Goal: Understand process/instructions: Learn about a topic

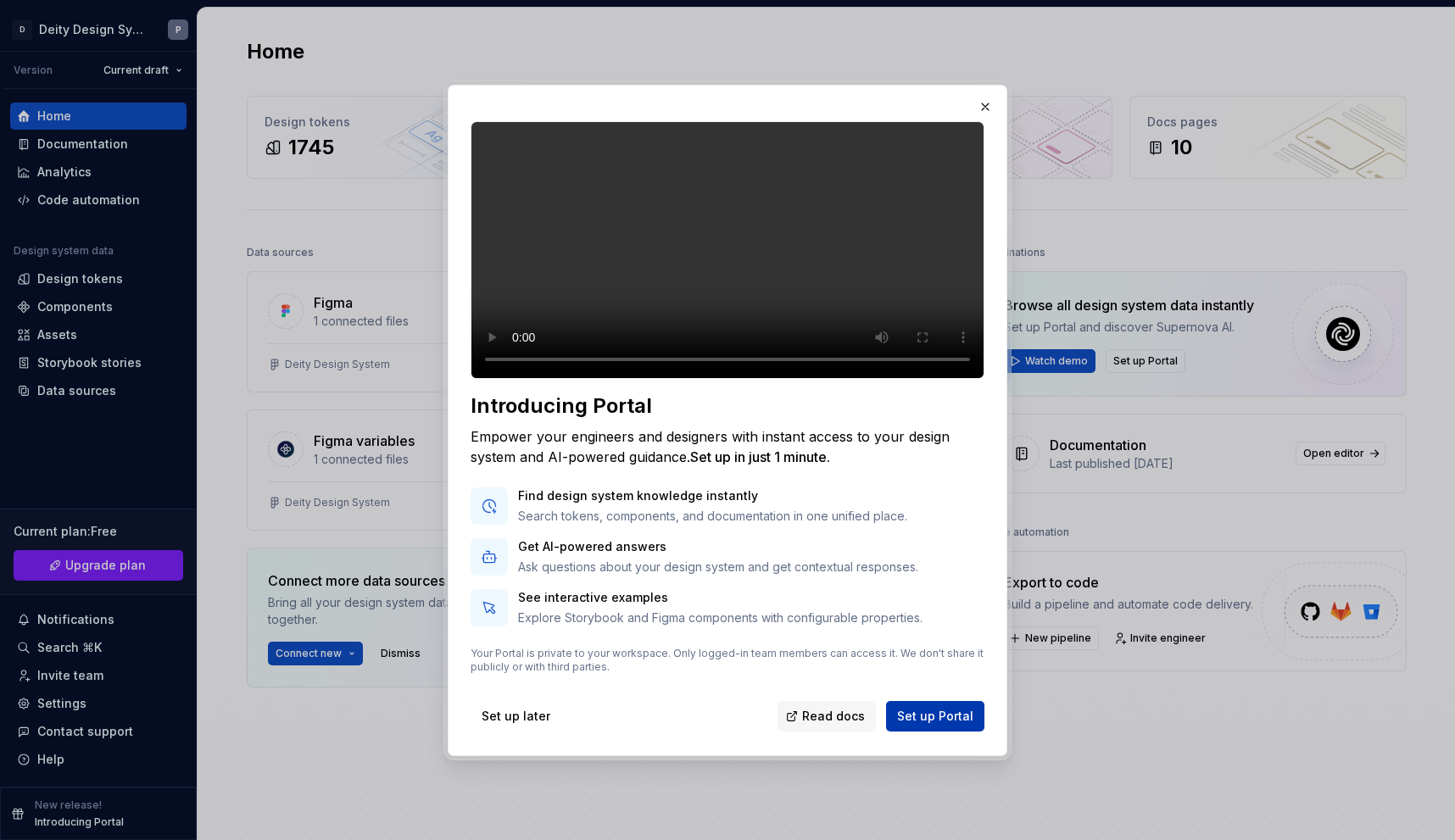
click at [940, 725] on span "Set up Portal" at bounding box center [935, 716] width 76 height 17
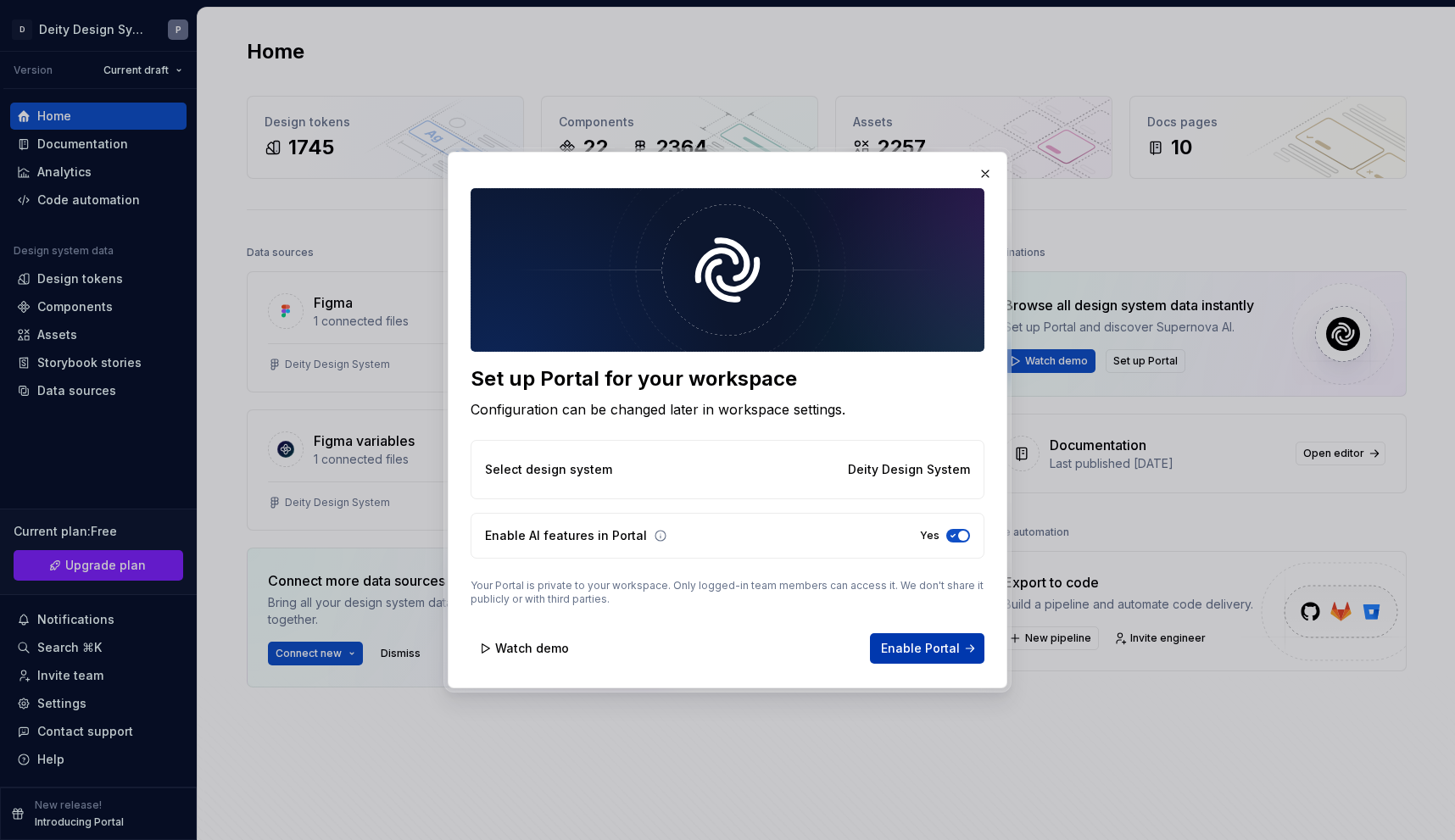
click at [927, 650] on span "Enable Portal" at bounding box center [920, 649] width 79 height 17
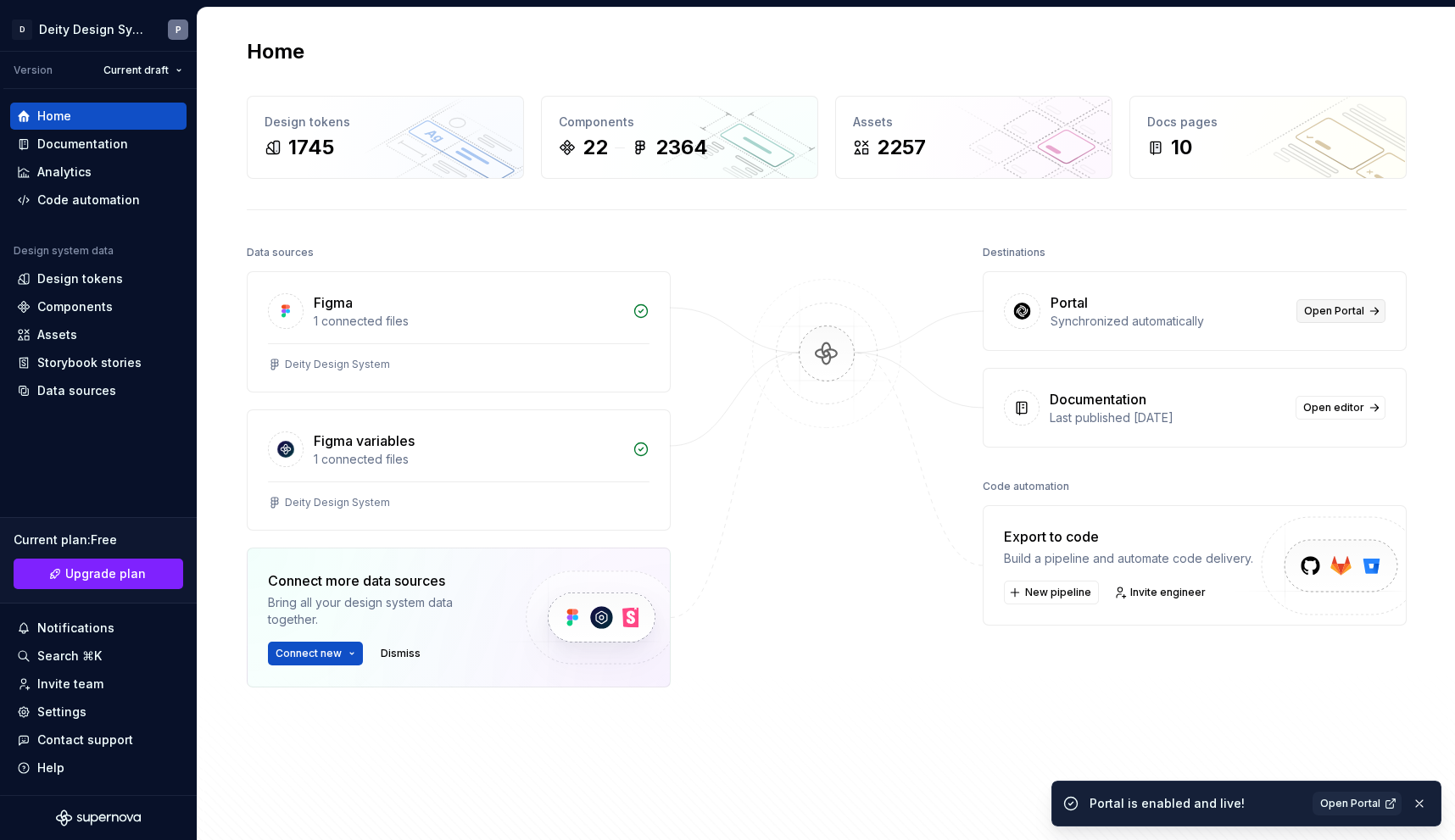
click at [1321, 313] on span "Open Portal" at bounding box center [1334, 310] width 60 height 13
click at [73, 146] on div "Documentation" at bounding box center [82, 144] width 91 height 17
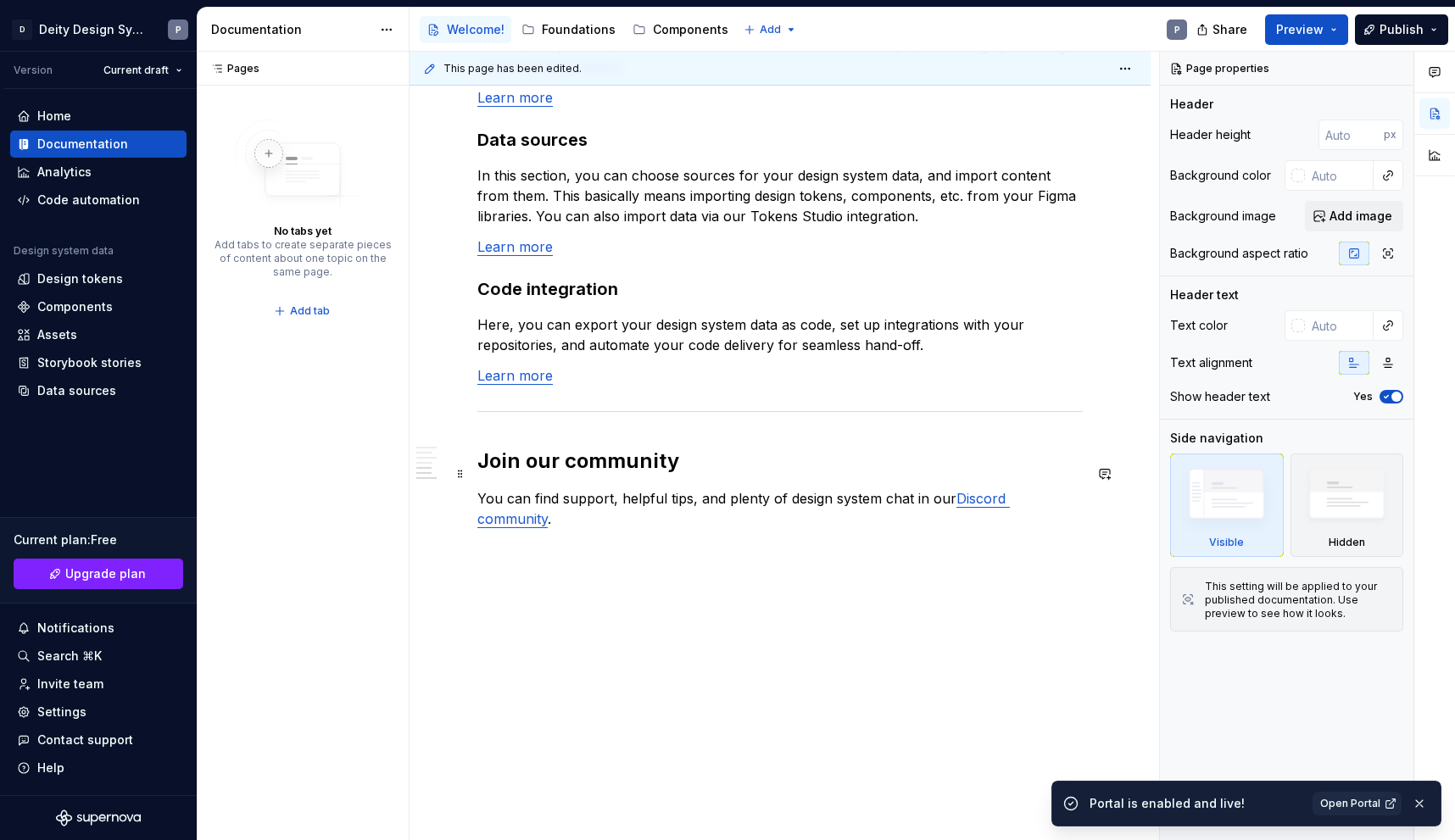
scroll to position [1354, 0]
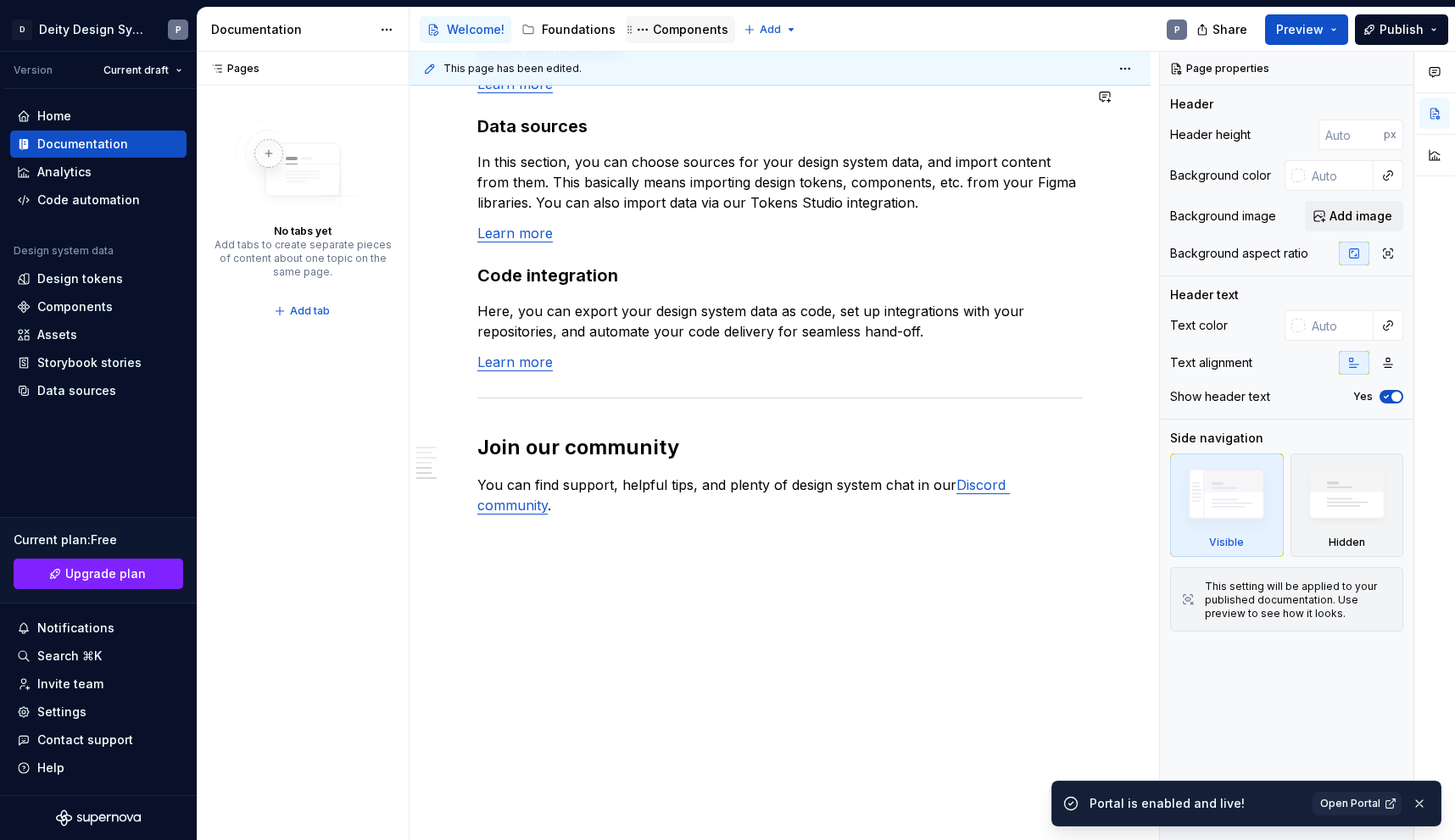
click at [663, 27] on div "Components" at bounding box center [690, 30] width 75 height 17
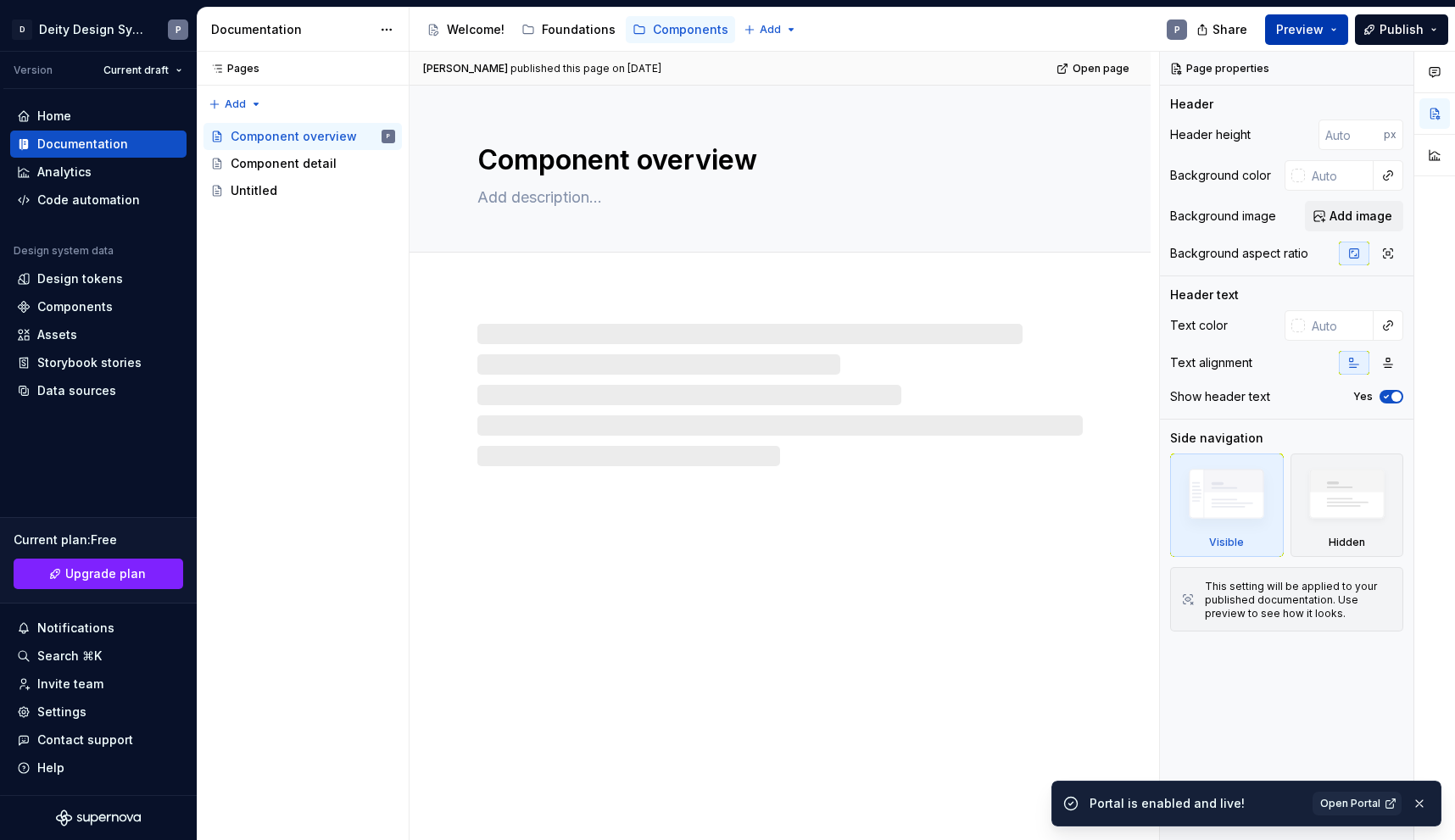
click at [1335, 30] on button "Preview" at bounding box center [1306, 30] width 83 height 30
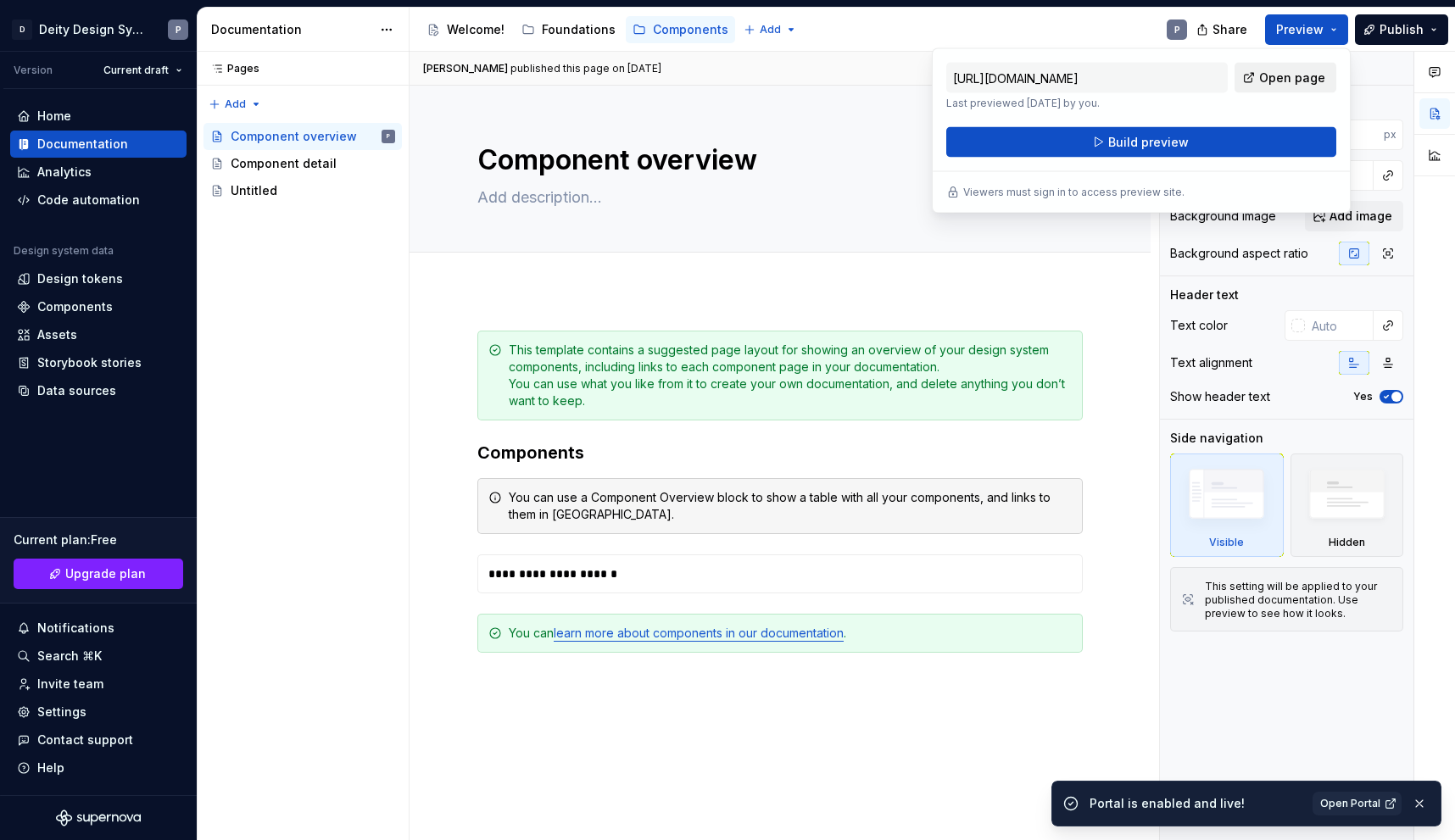
click at [1302, 76] on span "Open page" at bounding box center [1291, 78] width 66 height 17
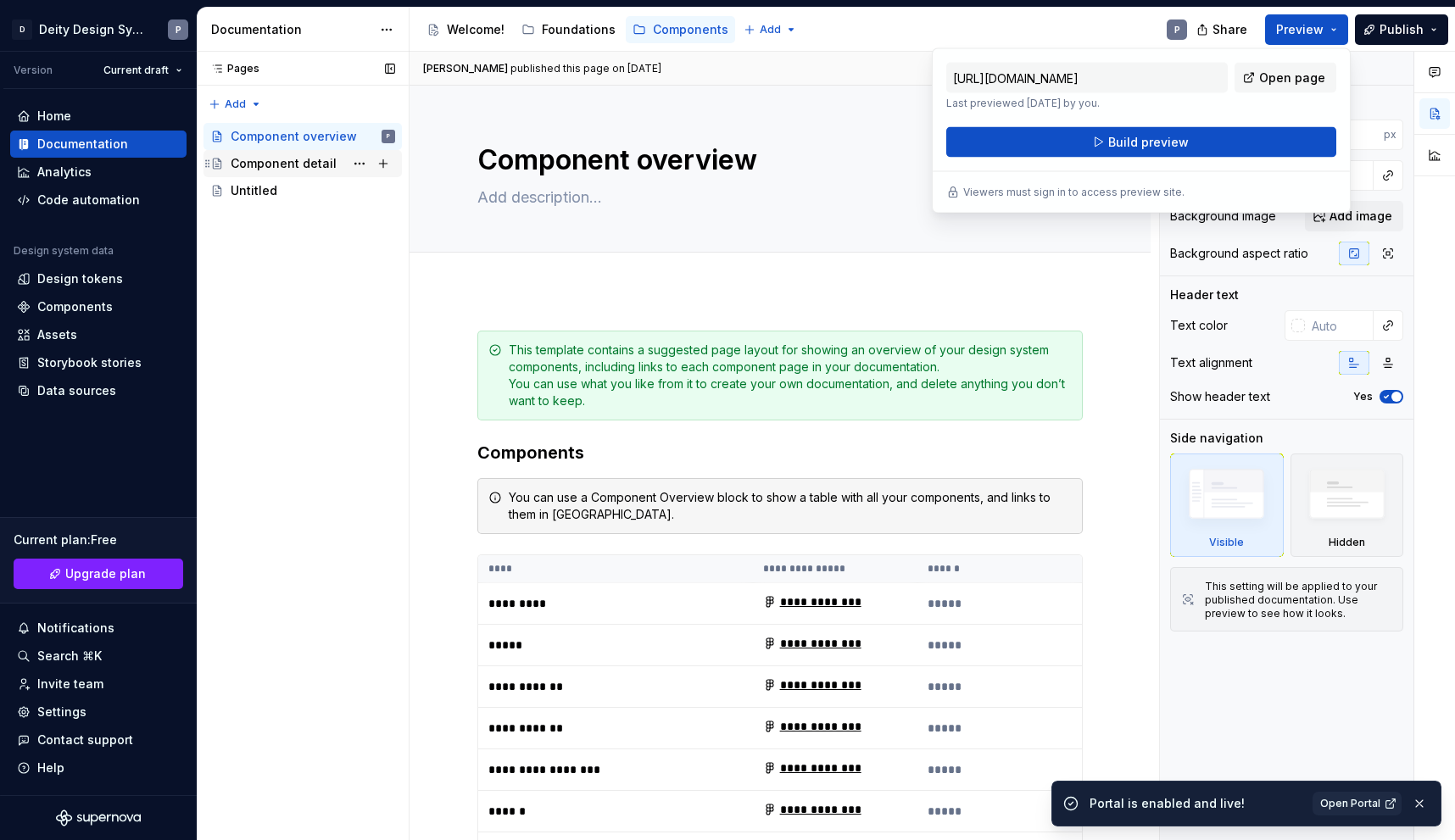
type textarea "*"
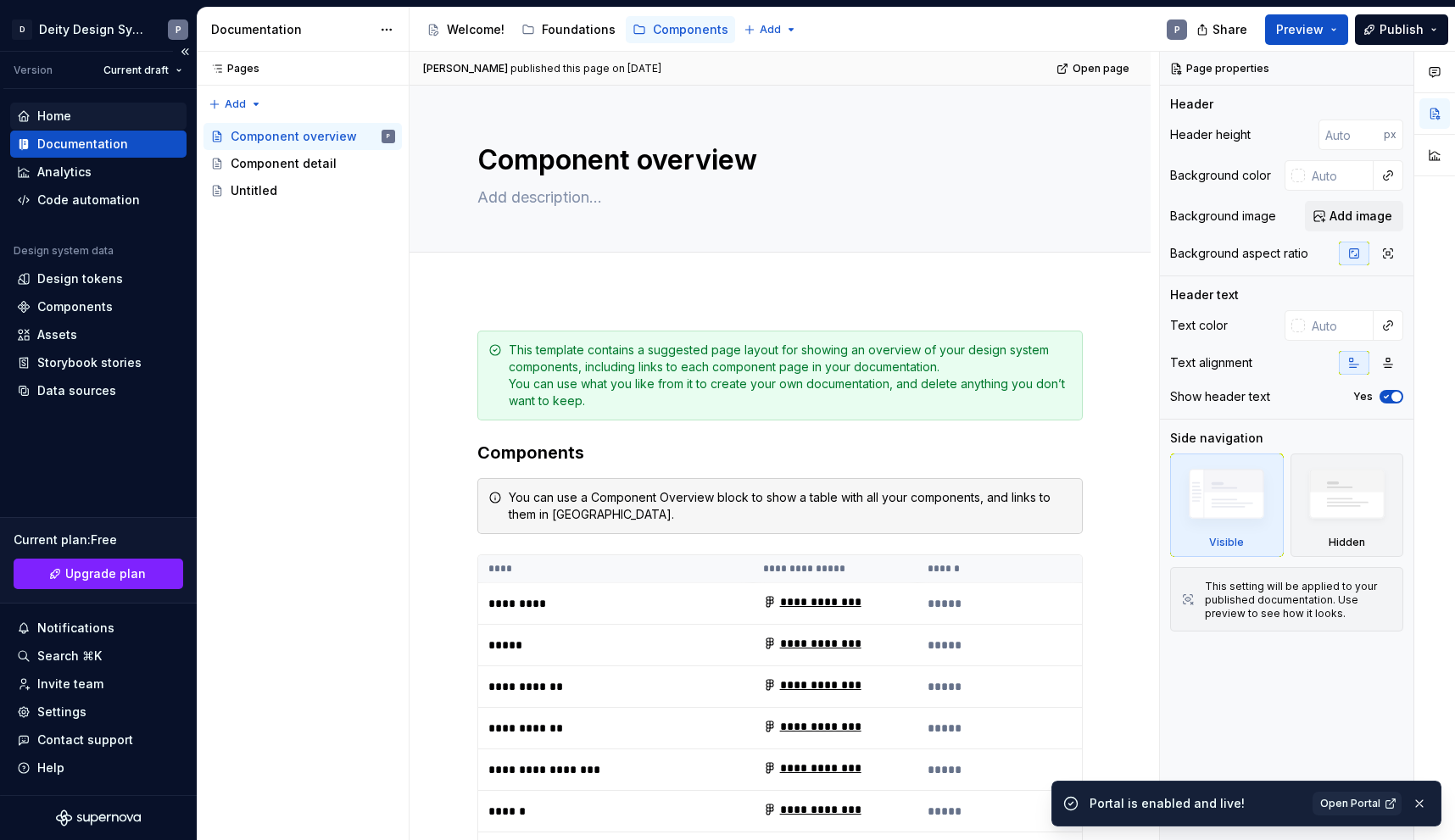
click at [60, 118] on div "Home" at bounding box center [54, 116] width 34 height 17
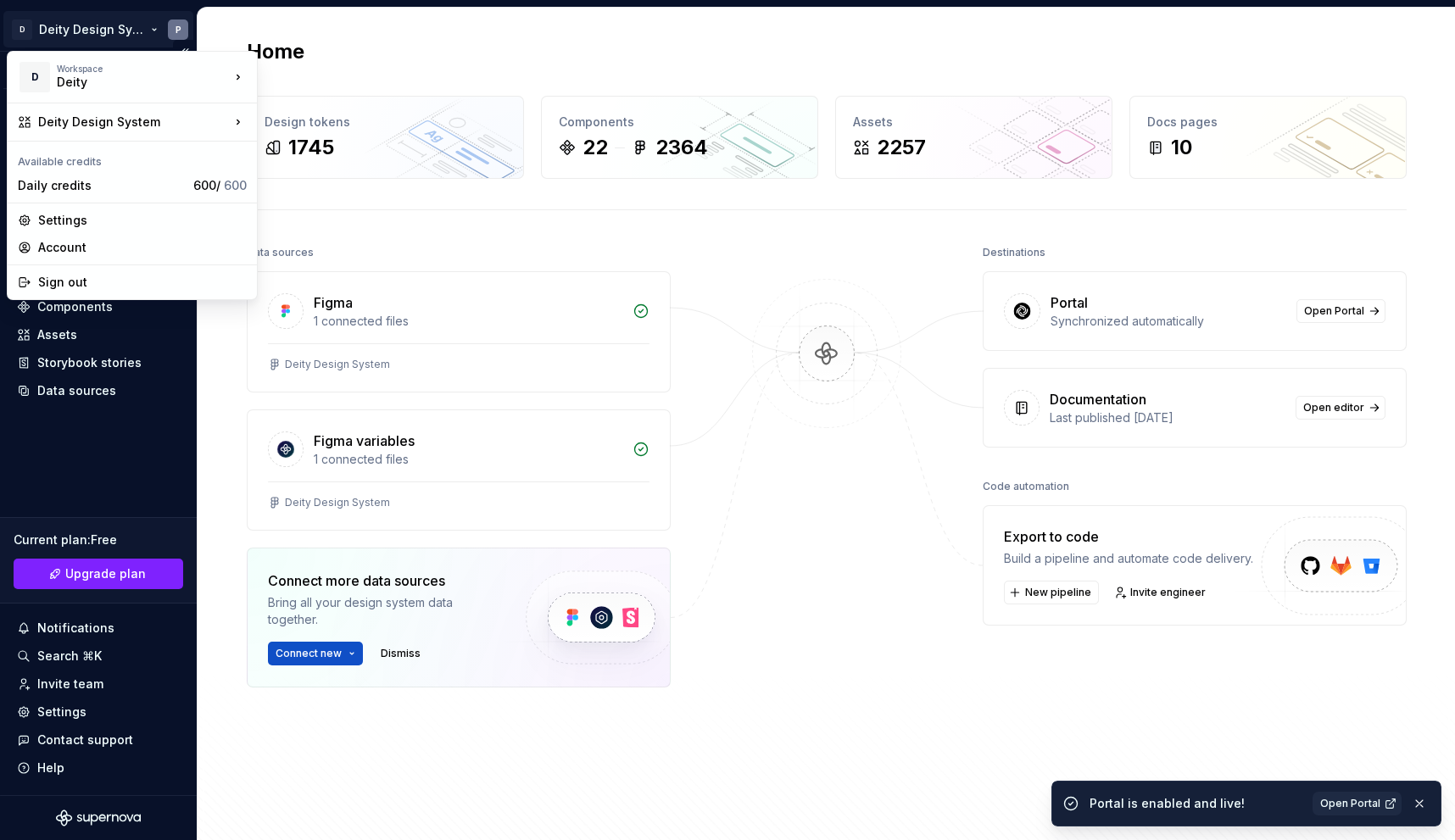
click at [42, 29] on html "D Deity Design System P Version Current draft Home Documentation Analytics Code…" at bounding box center [727, 420] width 1455 height 840
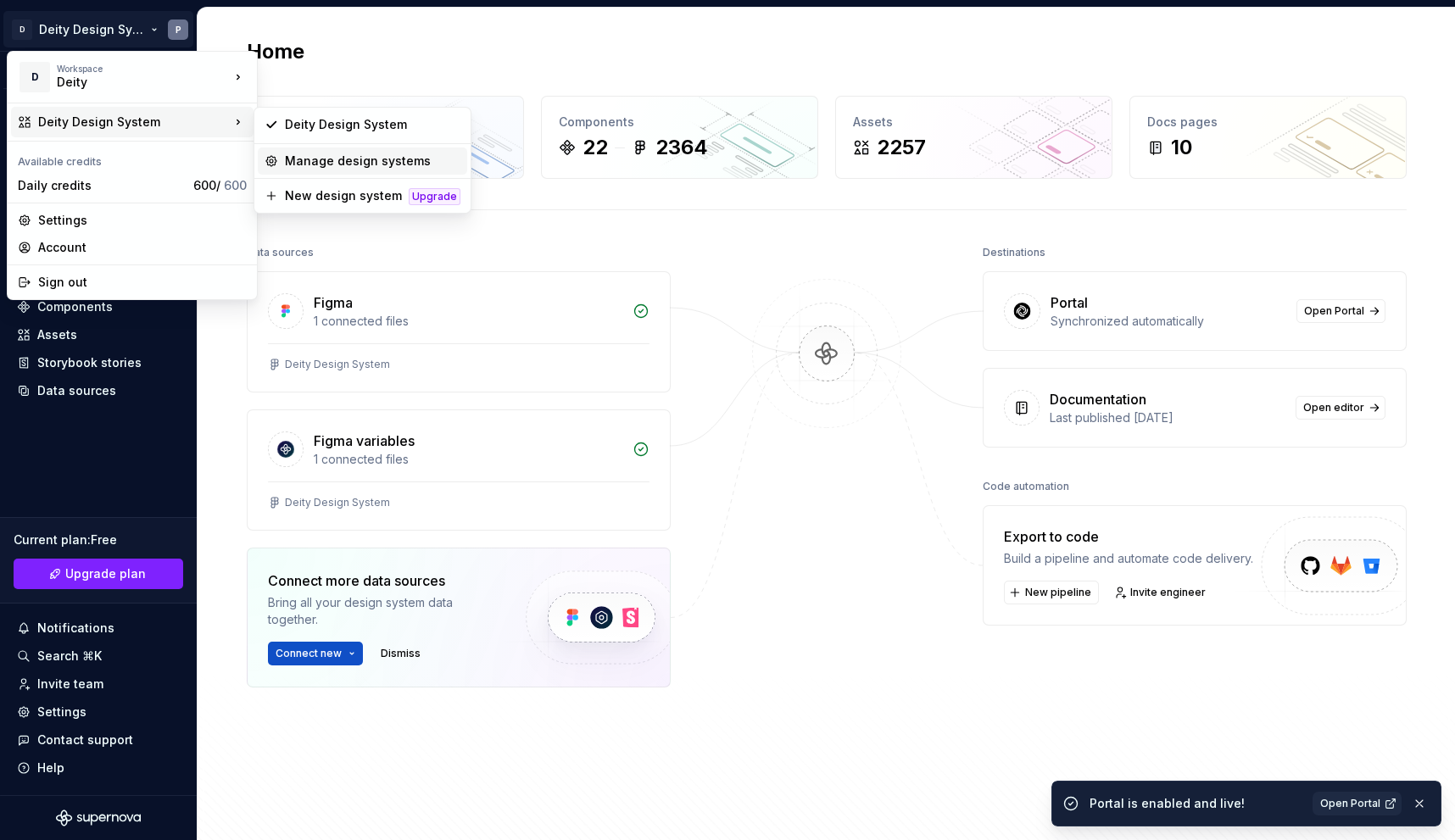
click at [370, 165] on div "Manage design systems" at bounding box center [373, 161] width 175 height 17
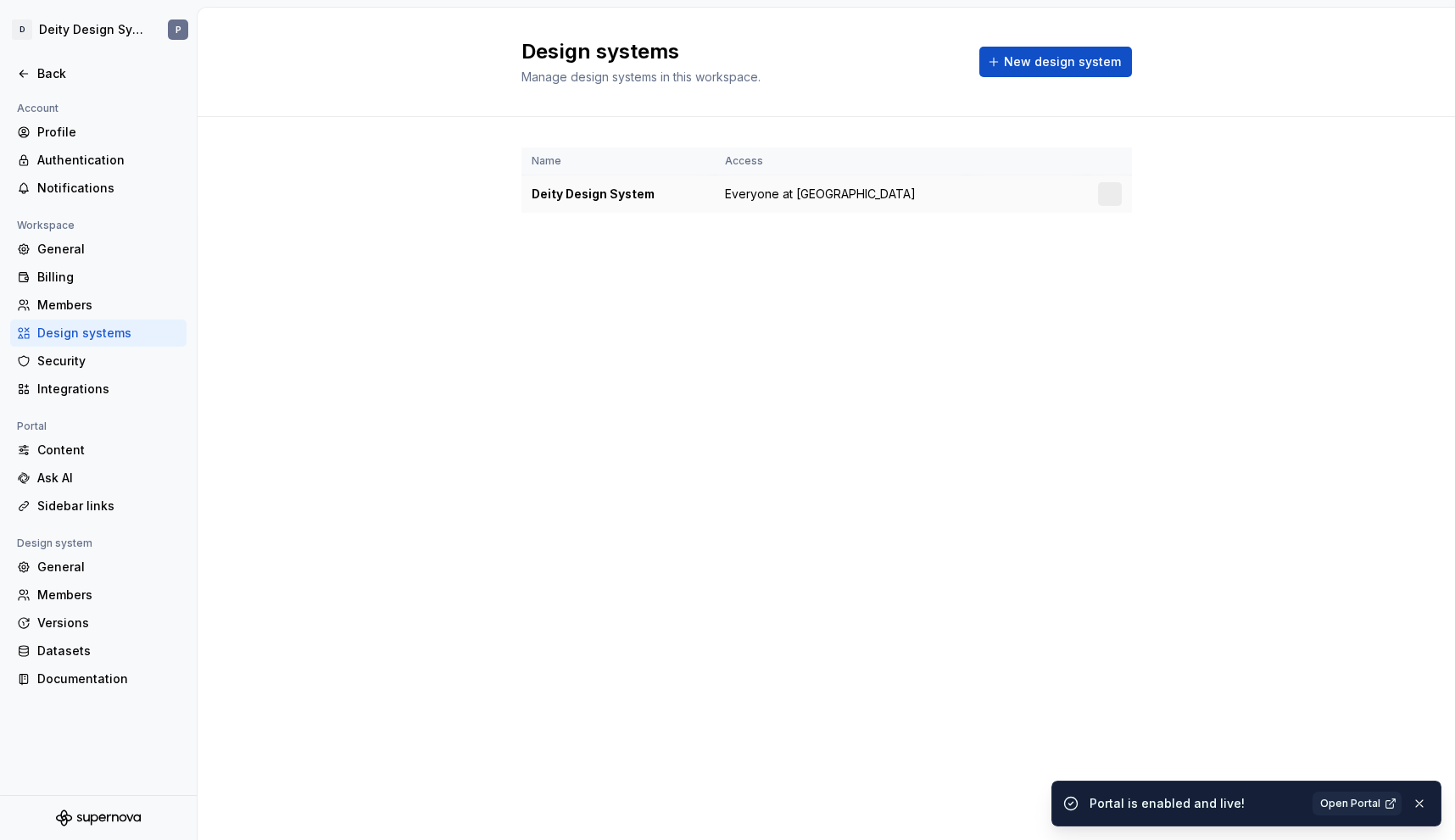
click at [1115, 190] on div at bounding box center [1109, 193] width 24 height 24
click at [1113, 196] on div at bounding box center [1109, 193] width 24 height 24
click at [144, 29] on html "D Deity Design System P Back Account Profile Authentication Notifications Works…" at bounding box center [727, 420] width 1455 height 840
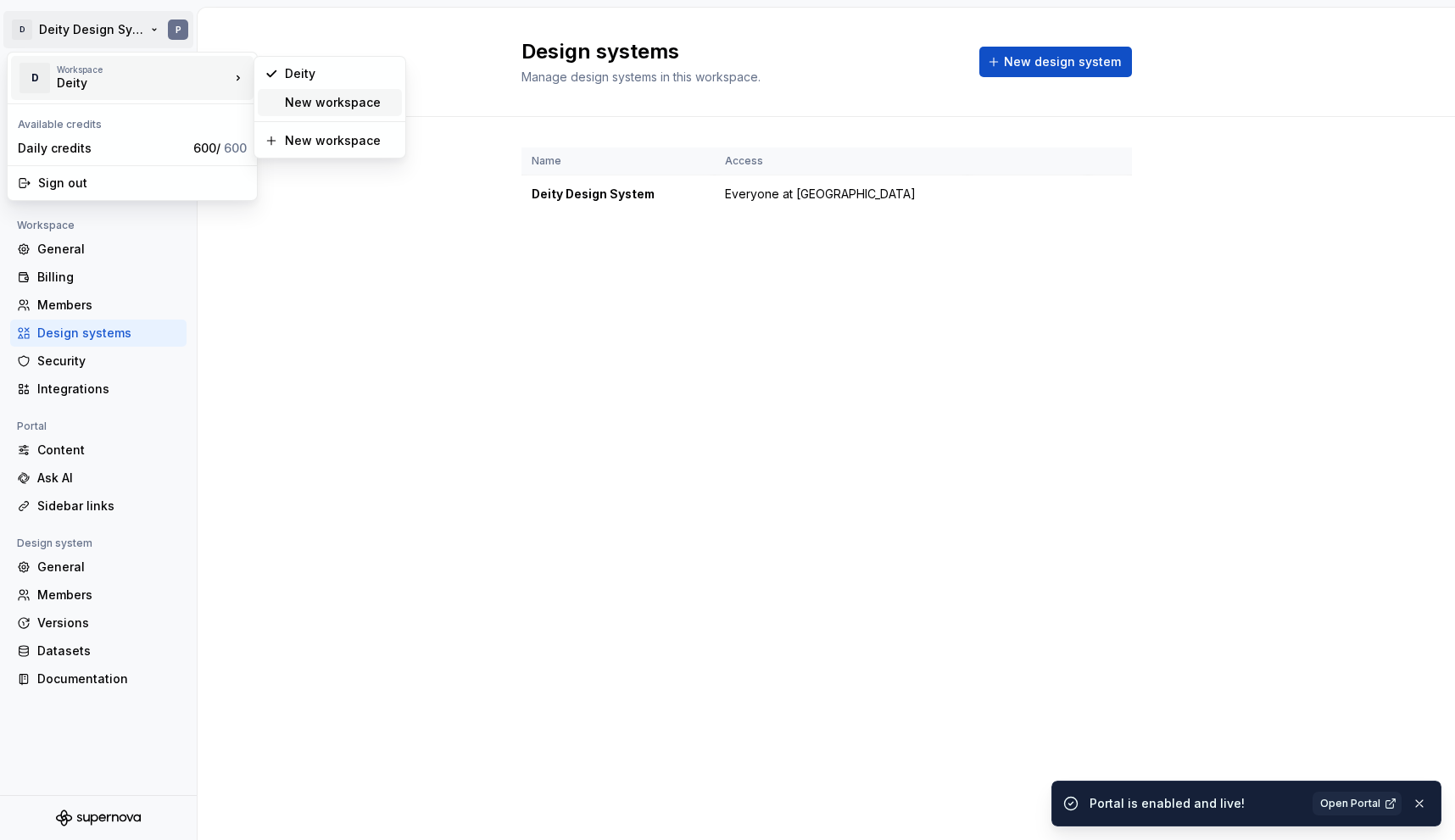
click at [344, 107] on div "New workspace" at bounding box center [340, 103] width 111 height 17
